Goal: Navigation & Orientation: Find specific page/section

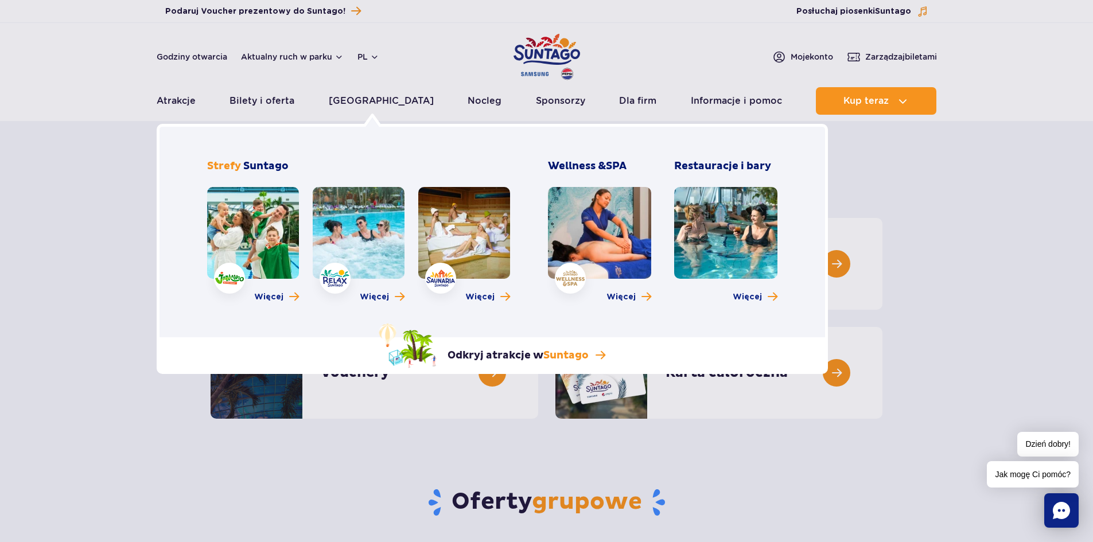
click at [257, 227] on link at bounding box center [253, 233] width 92 height 92
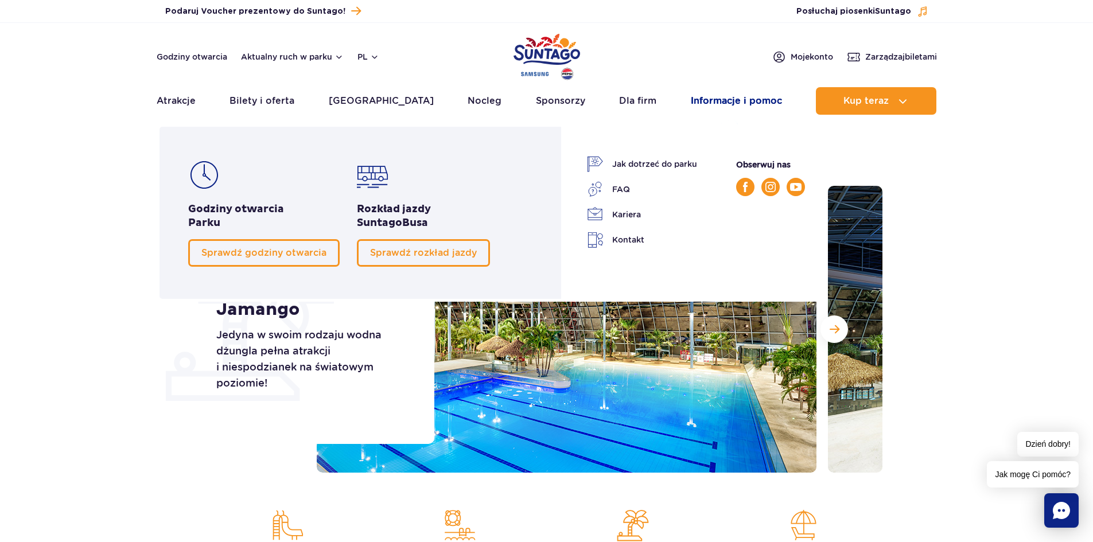
click at [740, 102] on link "Informacje i pomoc" at bounding box center [736, 101] width 91 height 28
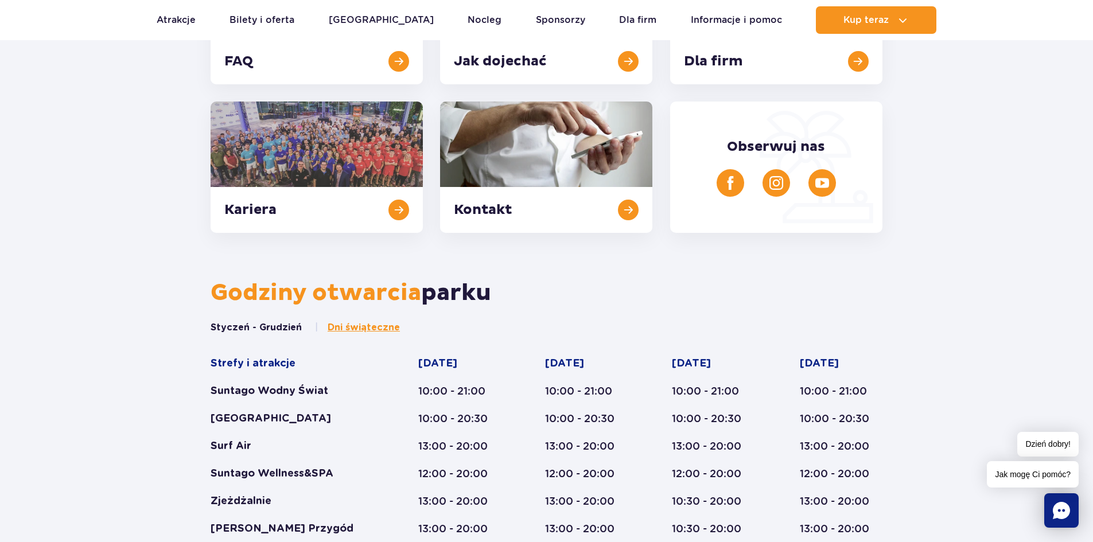
scroll to position [517, 0]
